Goal: Contribute content

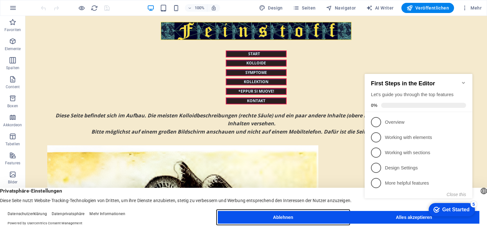
click at [282, 220] on button "Ablehnen" at bounding box center [283, 217] width 131 height 13
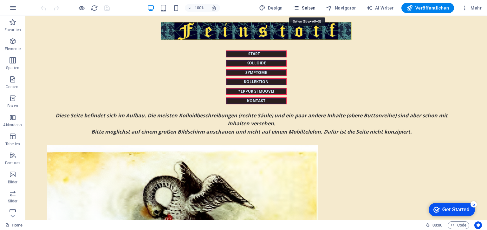
click at [306, 6] on span "Seiten" at bounding box center [304, 8] width 23 height 6
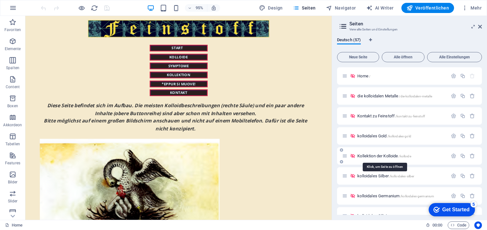
click at [367, 157] on span "Kollektion der Kolloide /kolloide" at bounding box center [384, 155] width 54 height 5
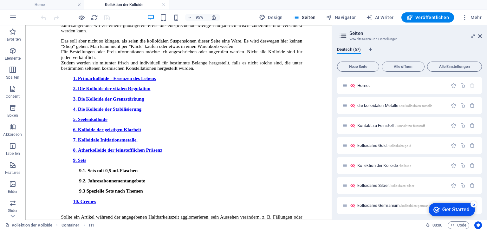
scroll to position [203, 0]
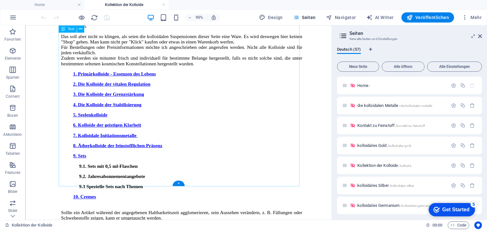
click at [148, 191] on div "Es gibt verschiedene Kolloide direkt in Flaschen oder als Cremes oder Nasentrop…" at bounding box center [190, 121] width 254 height 219
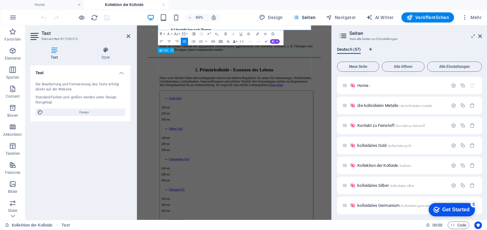
scroll to position [190, 0]
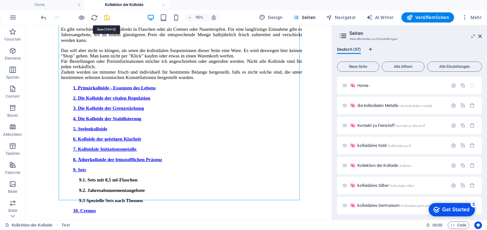
click at [107, 17] on icon "save" at bounding box center [106, 17] width 7 height 7
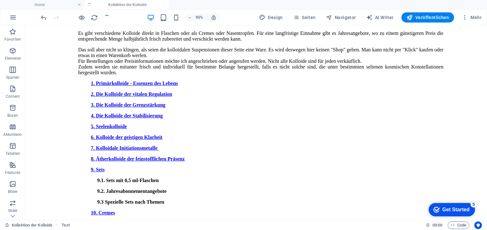
scroll to position [196, 0]
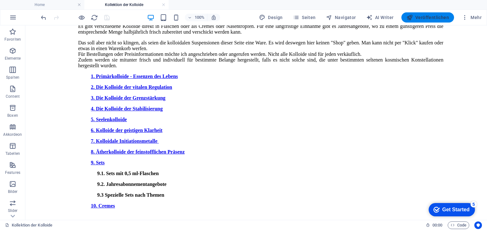
click at [423, 13] on button "Veröffentlichen" at bounding box center [427, 17] width 53 height 10
